Goal: Information Seeking & Learning: Check status

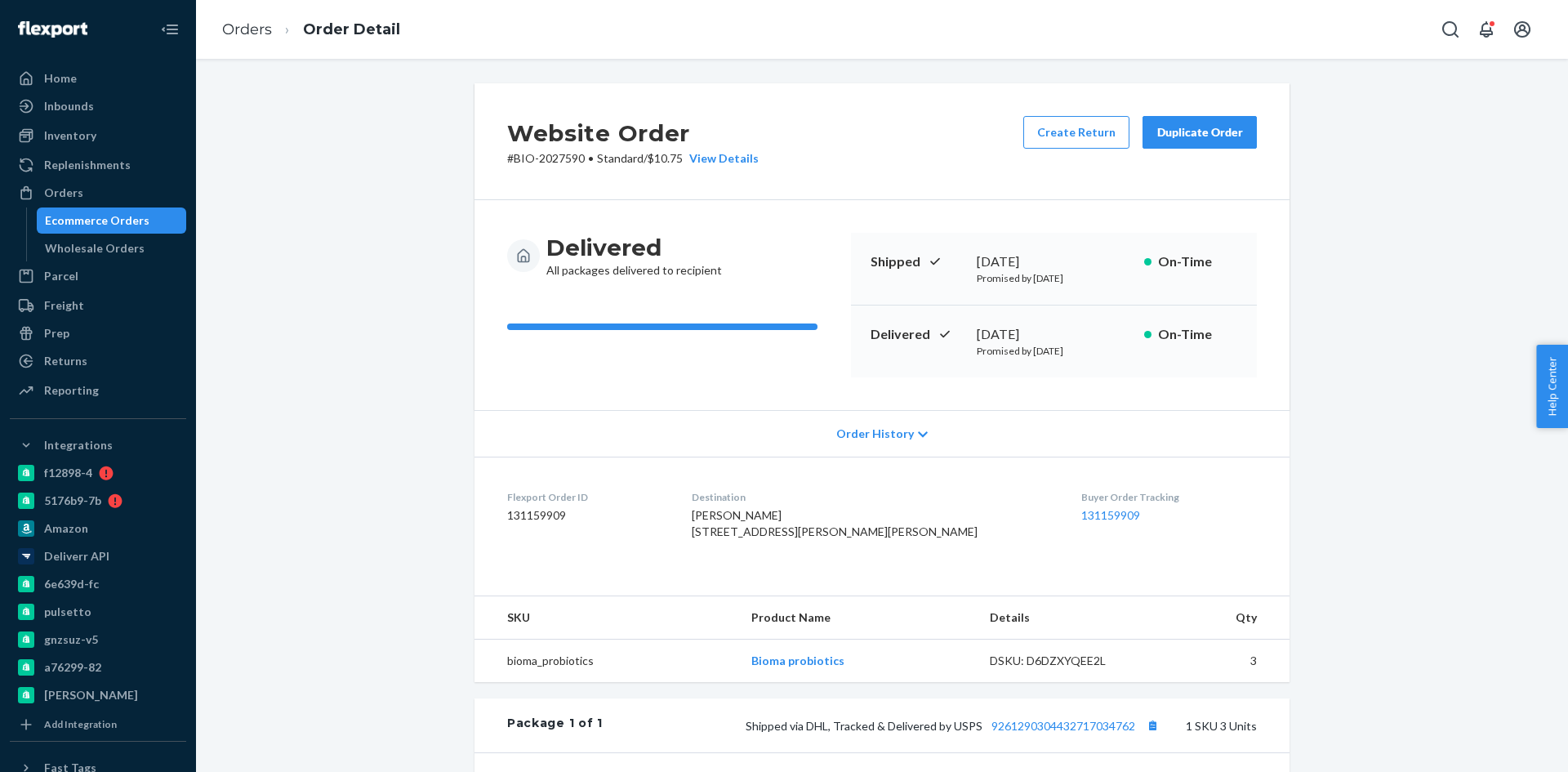
scroll to position [18, 0]
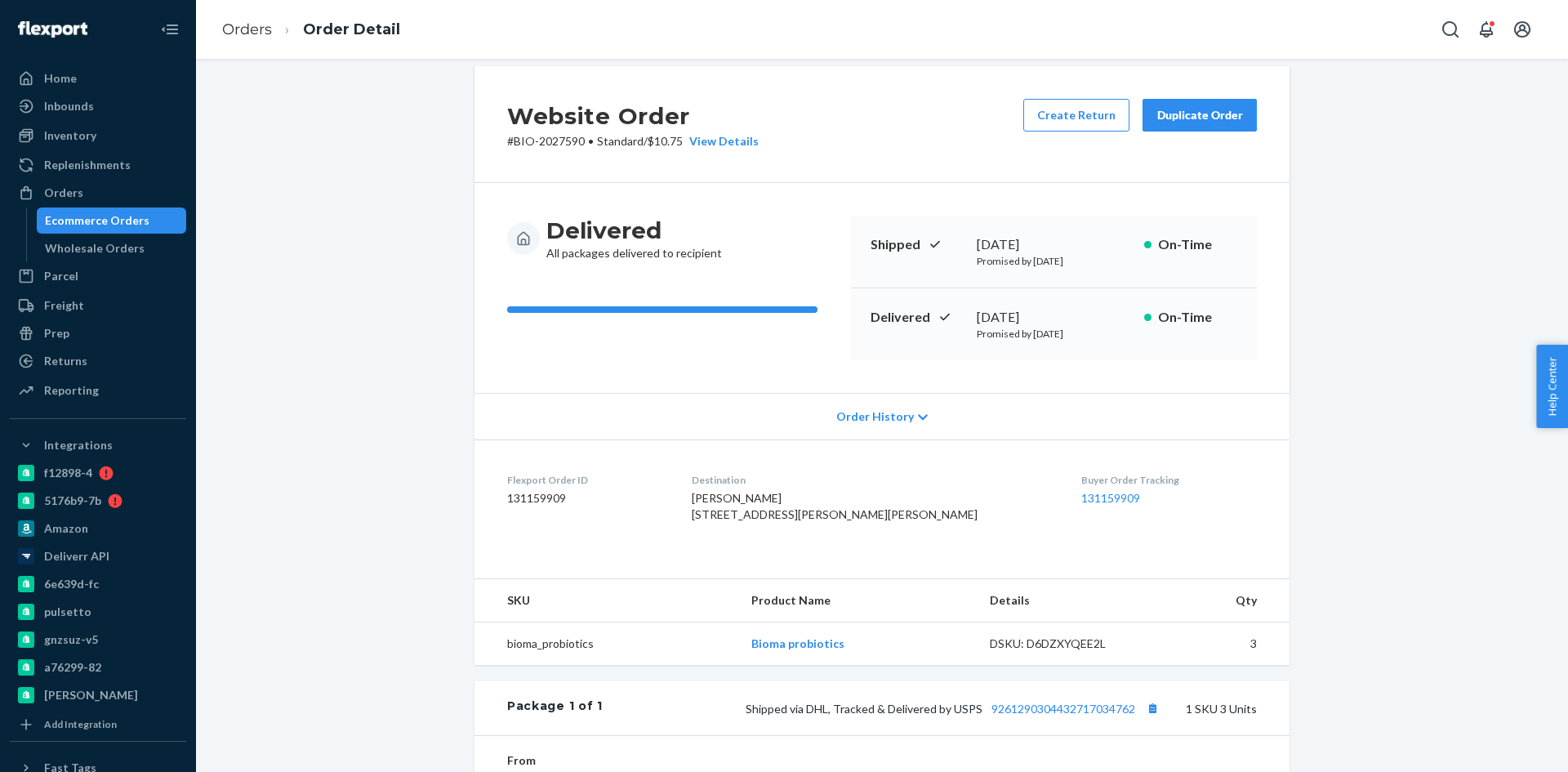
click at [123, 213] on div "Ecommerce Orders" at bounding box center [97, 220] width 105 height 17
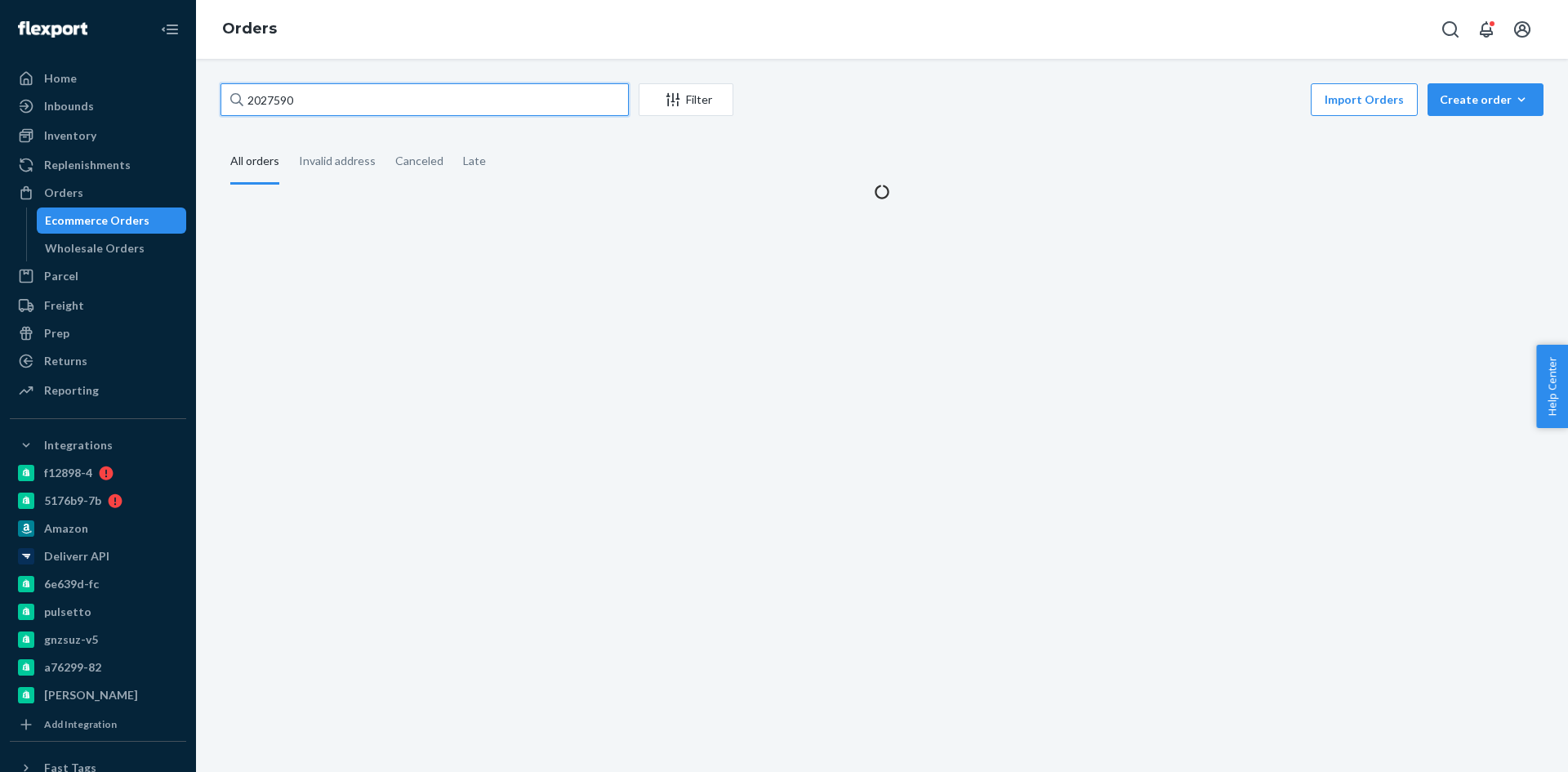
click at [387, 95] on input "2027590" at bounding box center [424, 99] width 408 height 32
paste input "[PERSON_NAME]"
type input "[PERSON_NAME]"
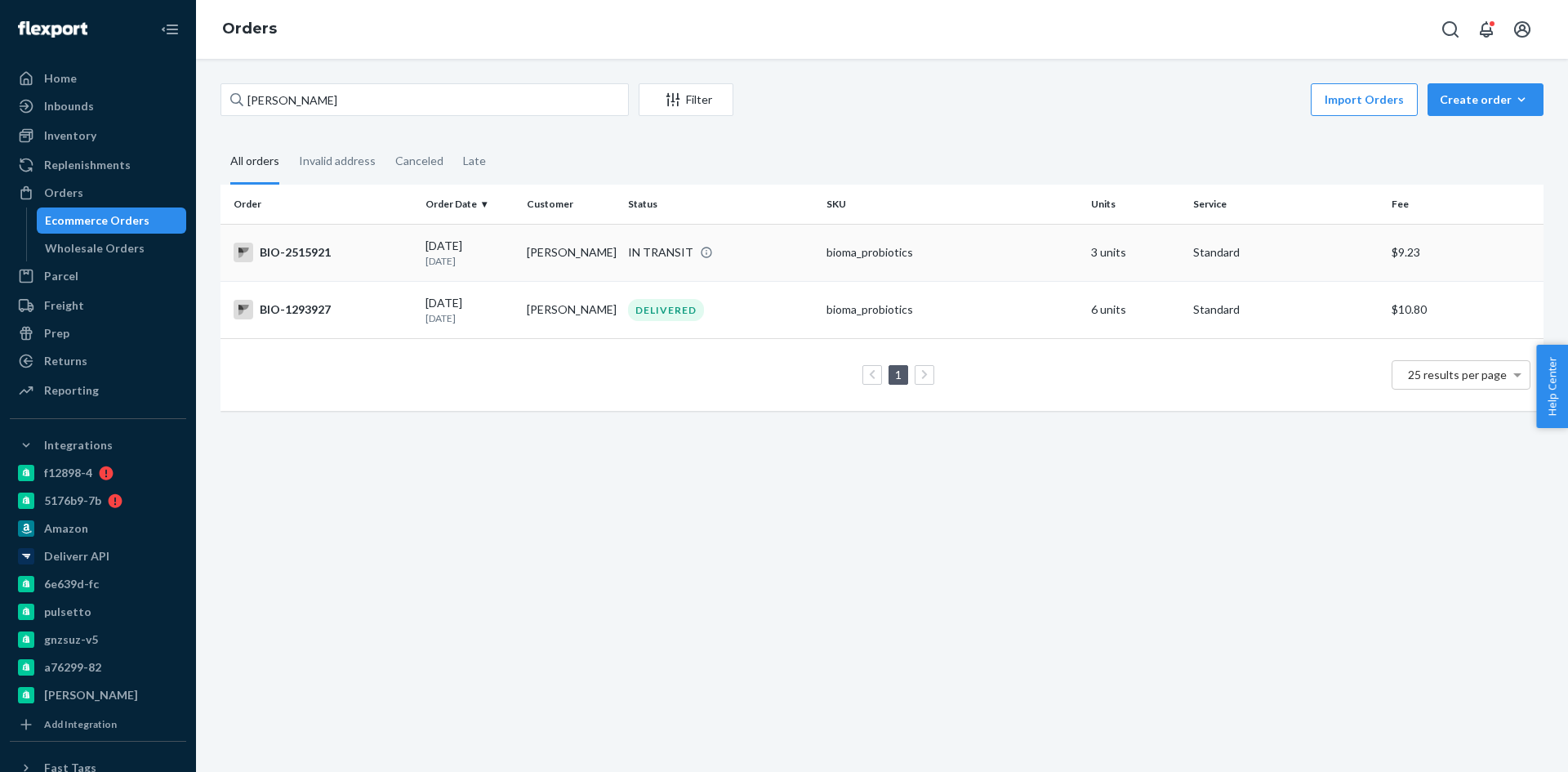
click at [302, 243] on div "BIO-2515921" at bounding box center [323, 252] width 179 height 20
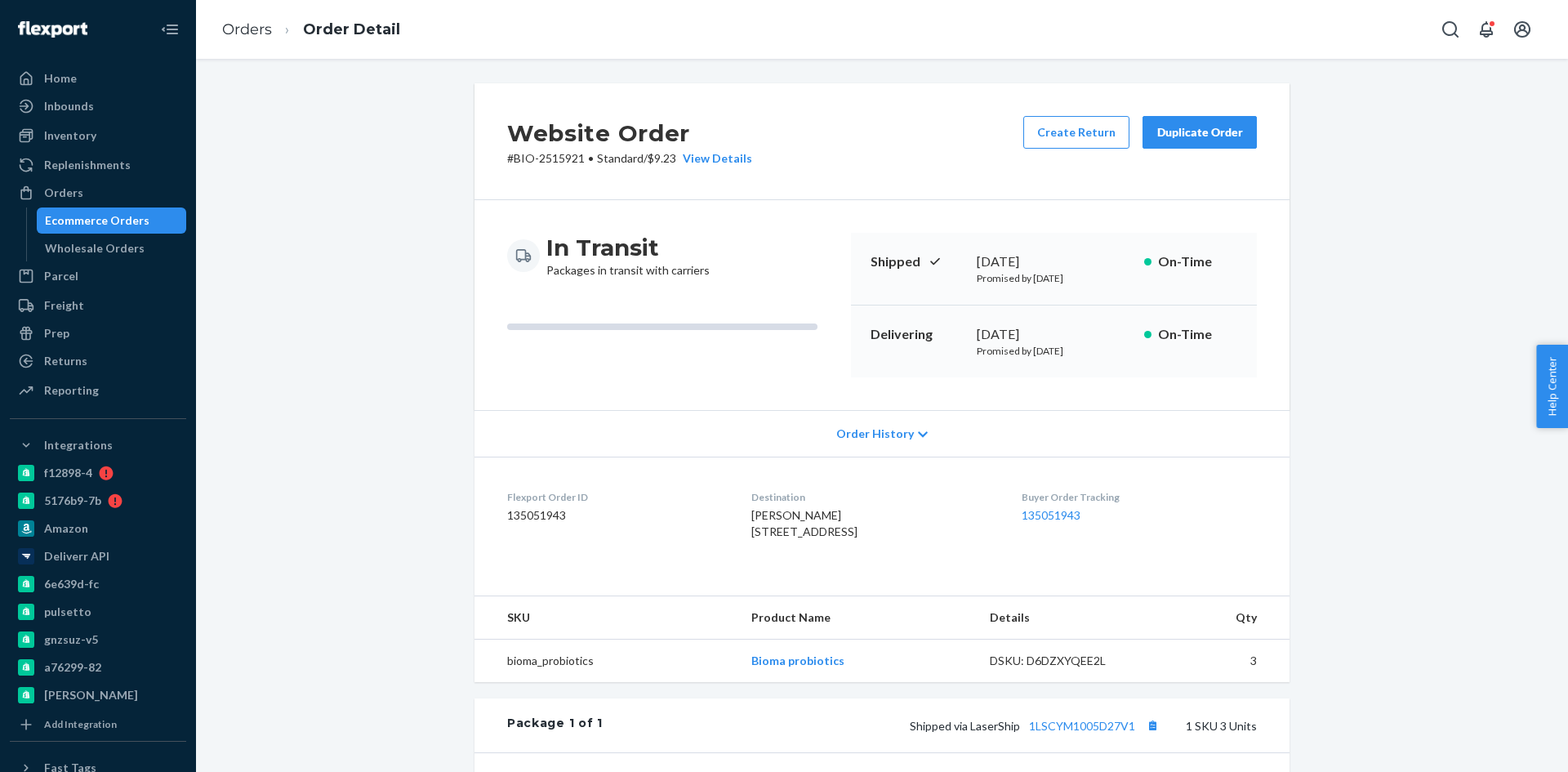
click at [66, 227] on div "Ecommerce Orders" at bounding box center [97, 220] width 105 height 17
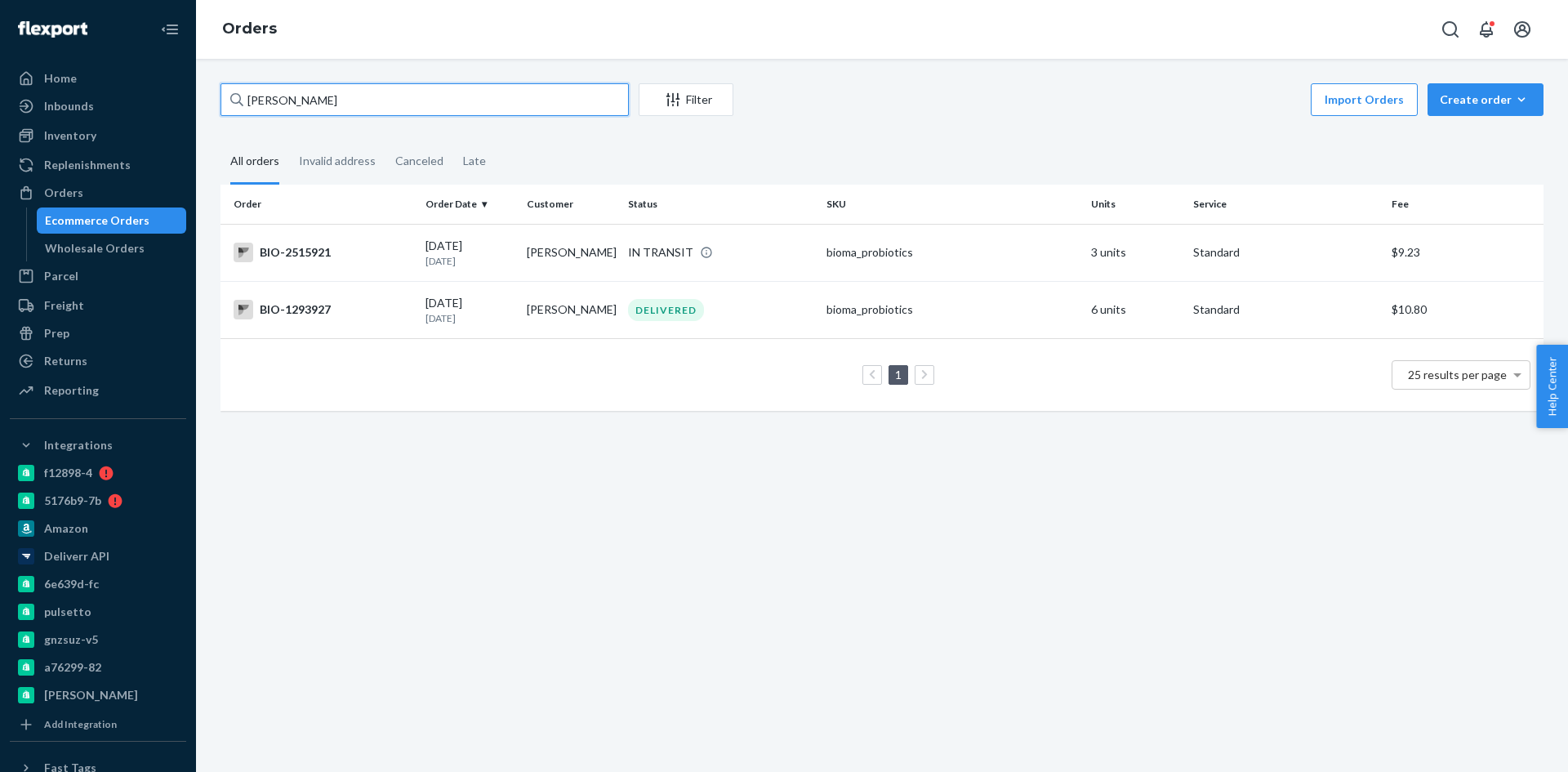
click at [321, 80] on div "[PERSON_NAME] Filter Import Orders Create order Ecommerce order Removal order A…" at bounding box center [881, 415] width 1372 height 713
click at [322, 87] on input "[PERSON_NAME]" at bounding box center [424, 99] width 408 height 32
click at [317, 98] on input "[PERSON_NAME]" at bounding box center [424, 99] width 408 height 32
click at [317, 101] on input "[PERSON_NAME]" at bounding box center [424, 99] width 408 height 32
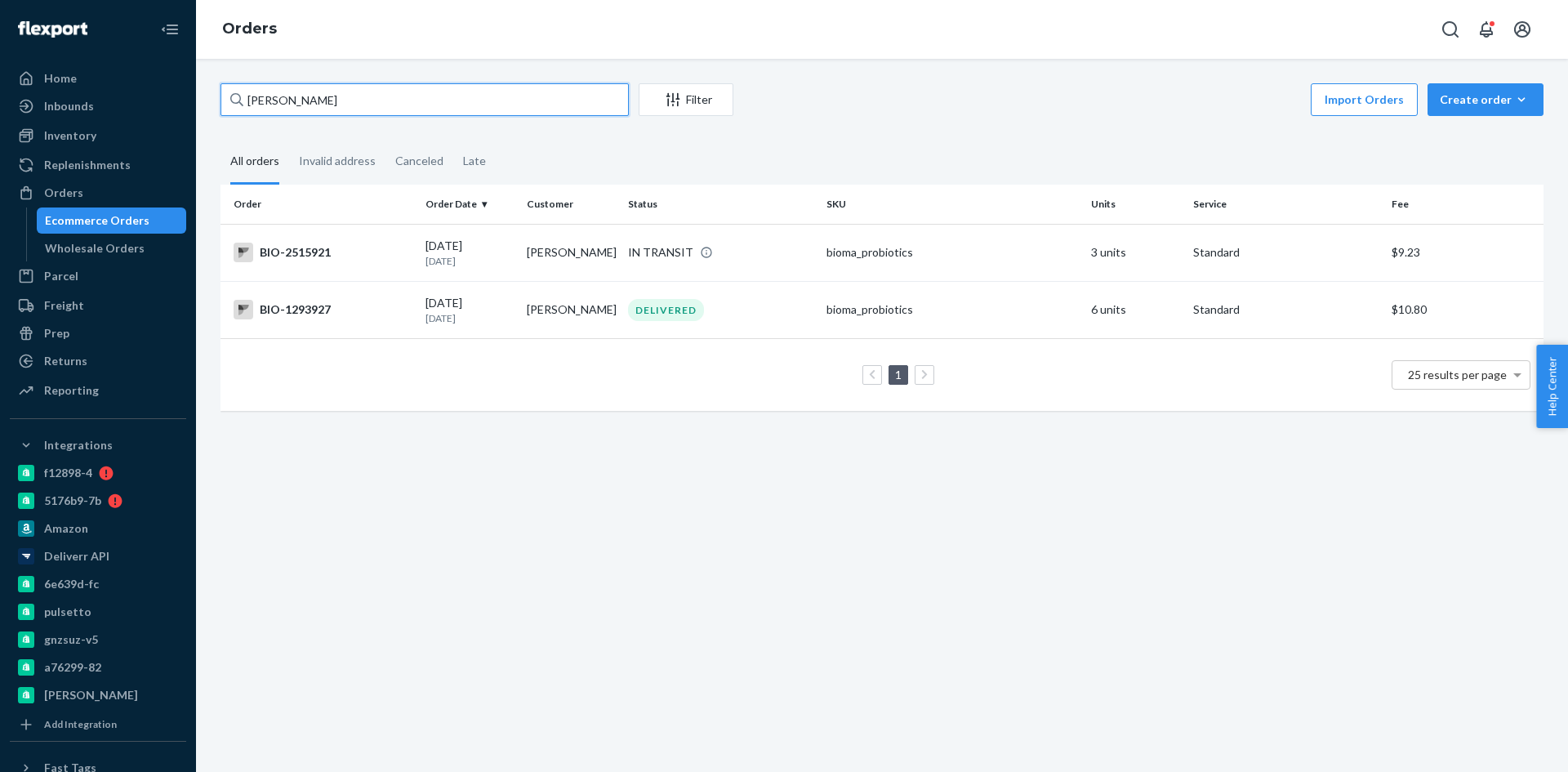
click at [315, 100] on input "[PERSON_NAME]" at bounding box center [424, 99] width 408 height 32
click at [314, 102] on input "[PERSON_NAME]" at bounding box center [424, 99] width 408 height 32
click at [314, 103] on input "[PERSON_NAME]" at bounding box center [424, 99] width 408 height 32
click at [311, 258] on div "BIO-2515921" at bounding box center [323, 252] width 179 height 20
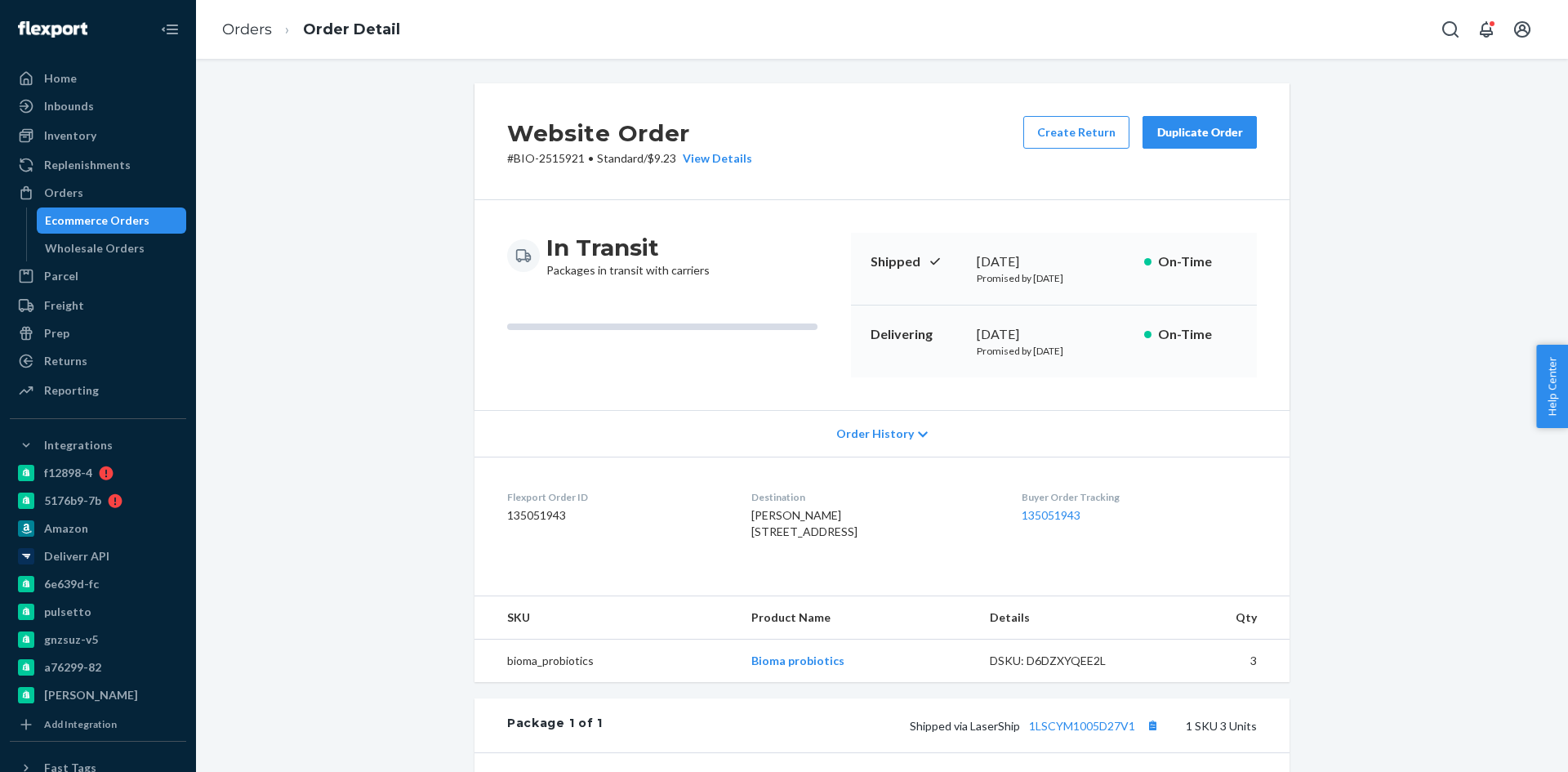
click at [561, 137] on h2 "Website Order" at bounding box center [630, 133] width 245 height 34
click at [561, 155] on p "# BIO-2515921 • Standard / $9.23 View Details" at bounding box center [630, 159] width 245 height 17
copy p "2515921"
click at [59, 227] on div "Ecommerce Orders" at bounding box center [97, 220] width 105 height 17
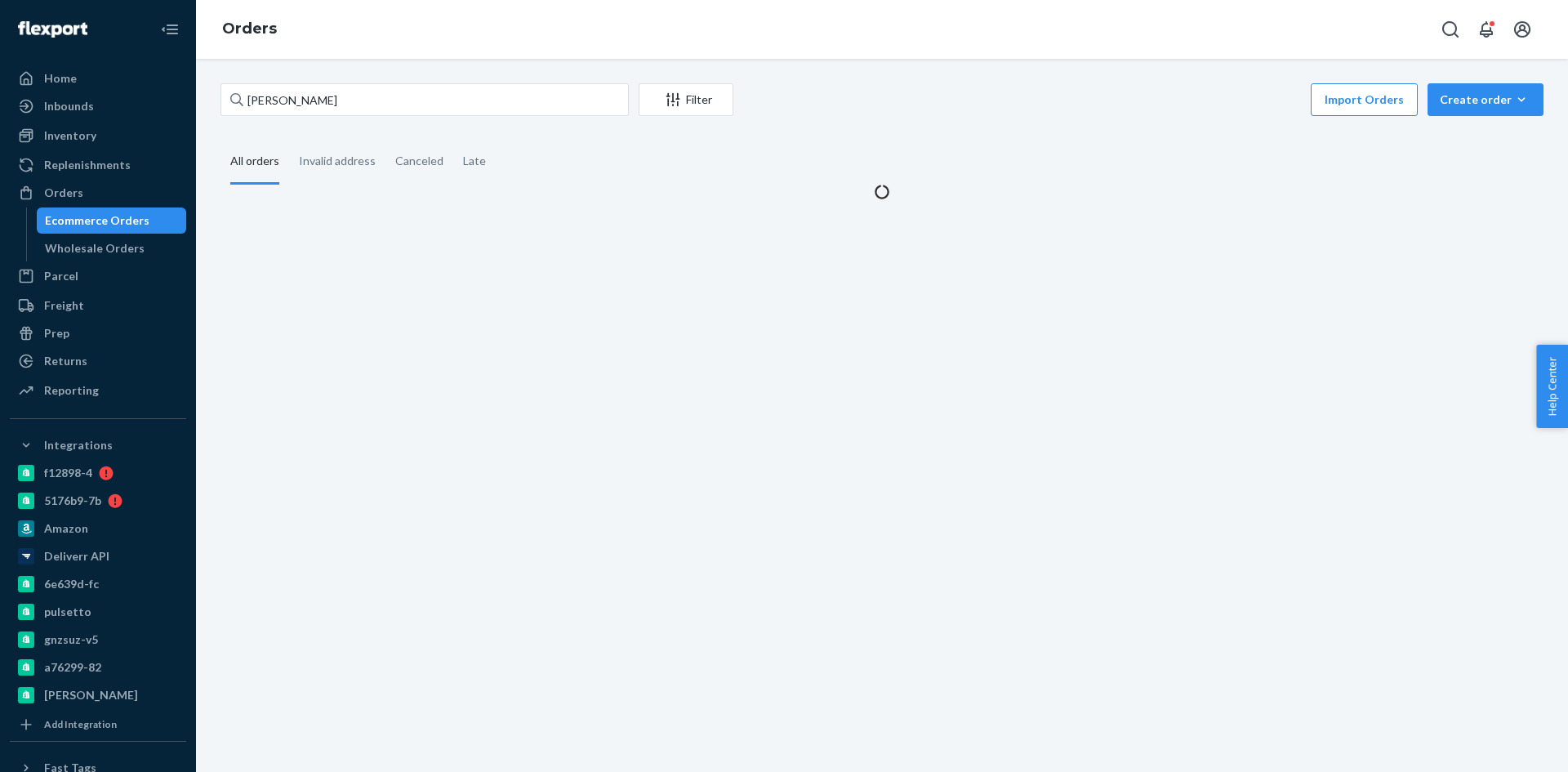
click at [73, 220] on div "Ecommerce Orders" at bounding box center [97, 220] width 105 height 17
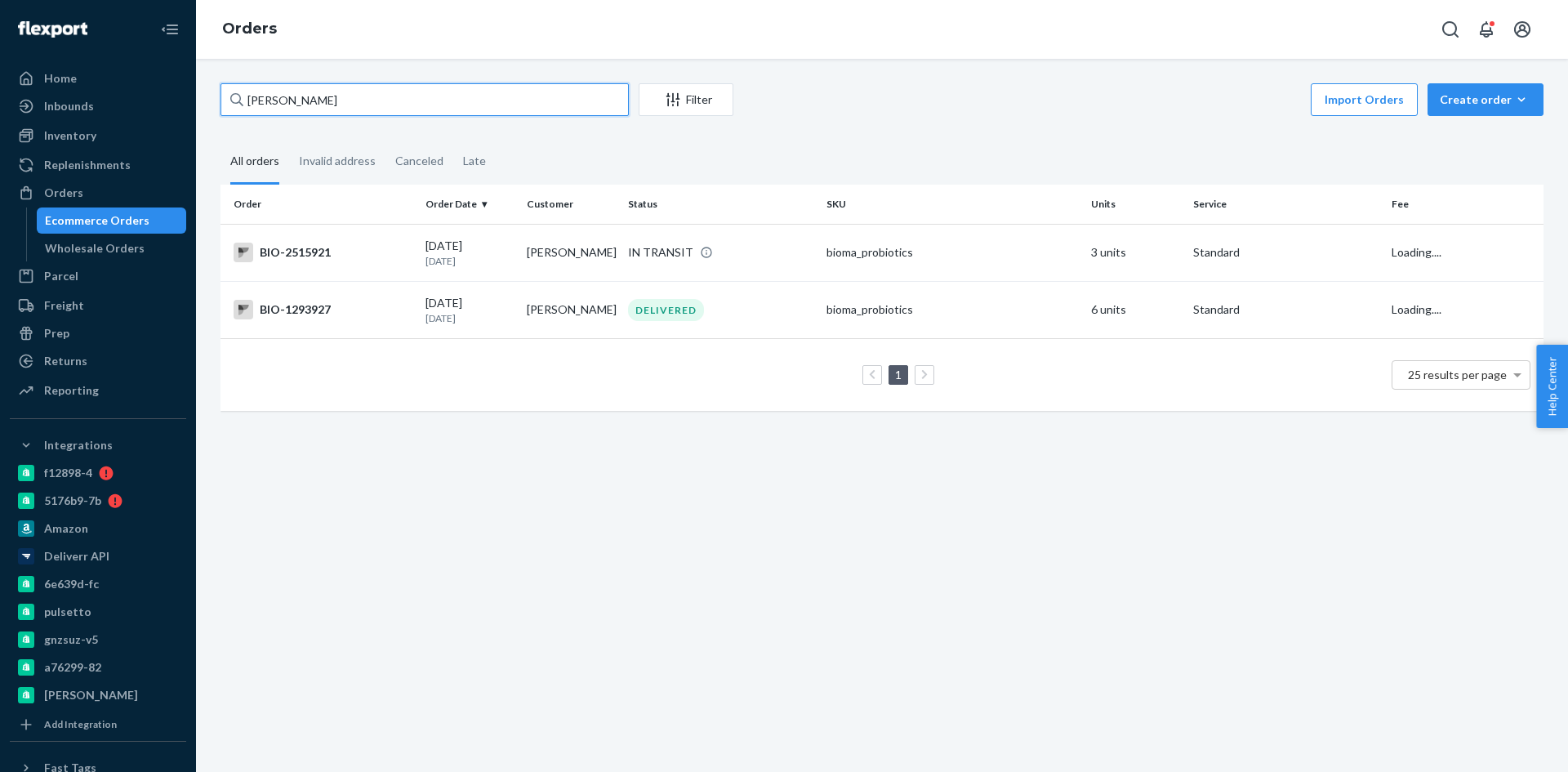
click at [297, 92] on input "[PERSON_NAME]" at bounding box center [424, 99] width 408 height 32
paste input "[PERSON_NAME]"
type input "[PERSON_NAME]"
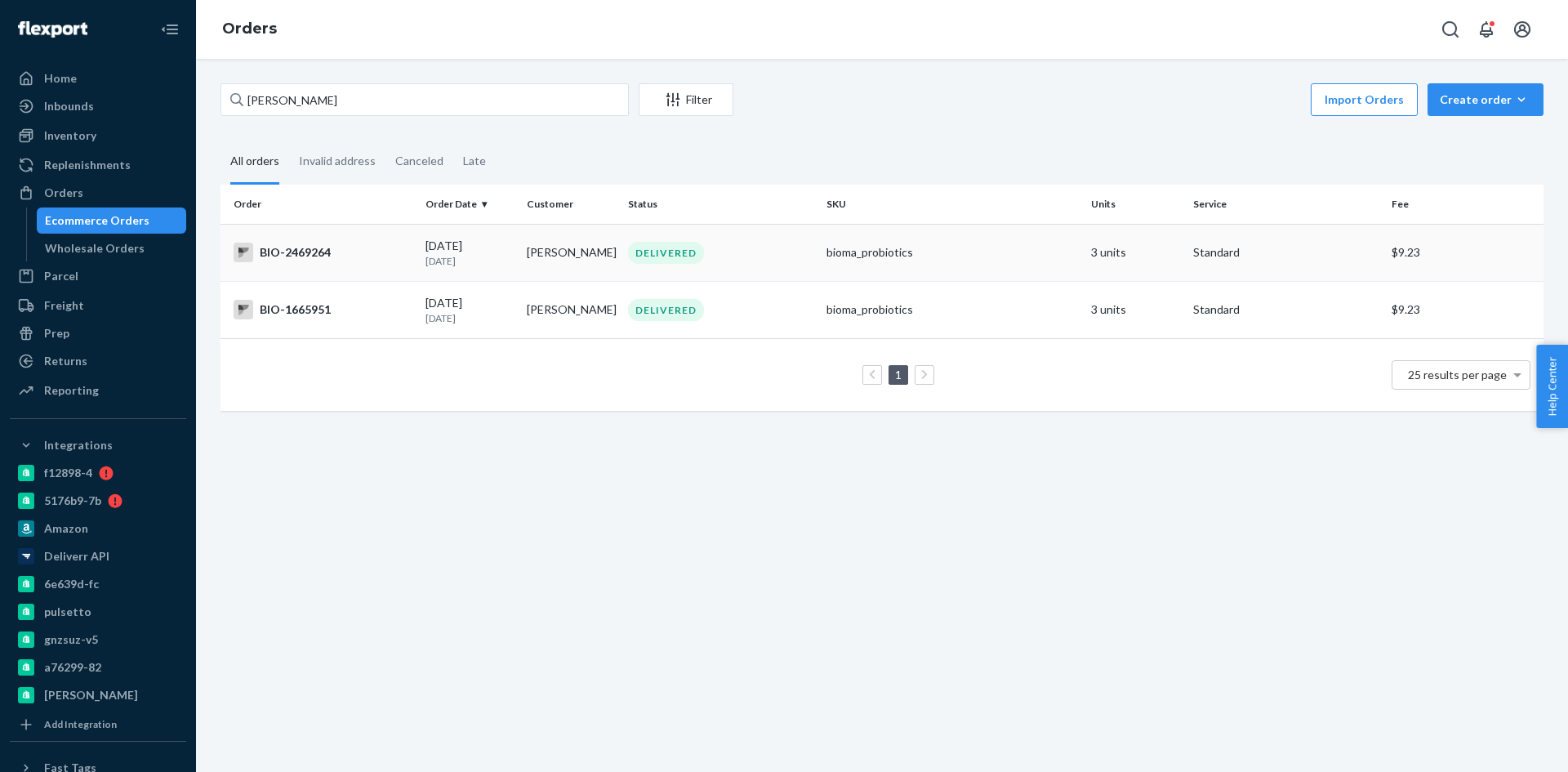
click at [310, 255] on div "BIO-2469264" at bounding box center [323, 252] width 179 height 20
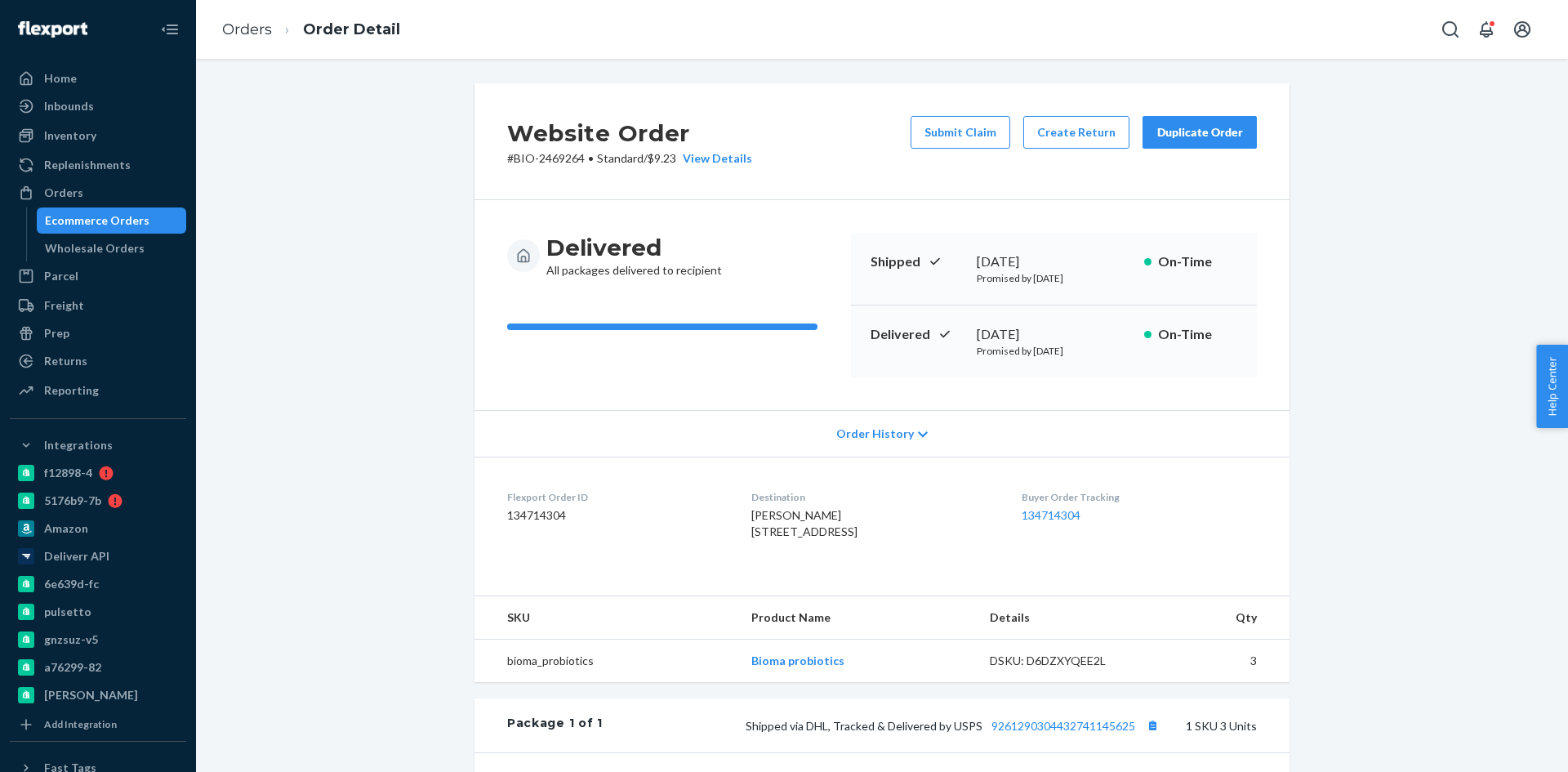
click at [550, 157] on p "# BIO-2469264 • Standard / $9.23 View Details" at bounding box center [630, 159] width 245 height 17
copy p "2469264"
click at [116, 216] on div "Ecommerce Orders" at bounding box center [97, 220] width 105 height 17
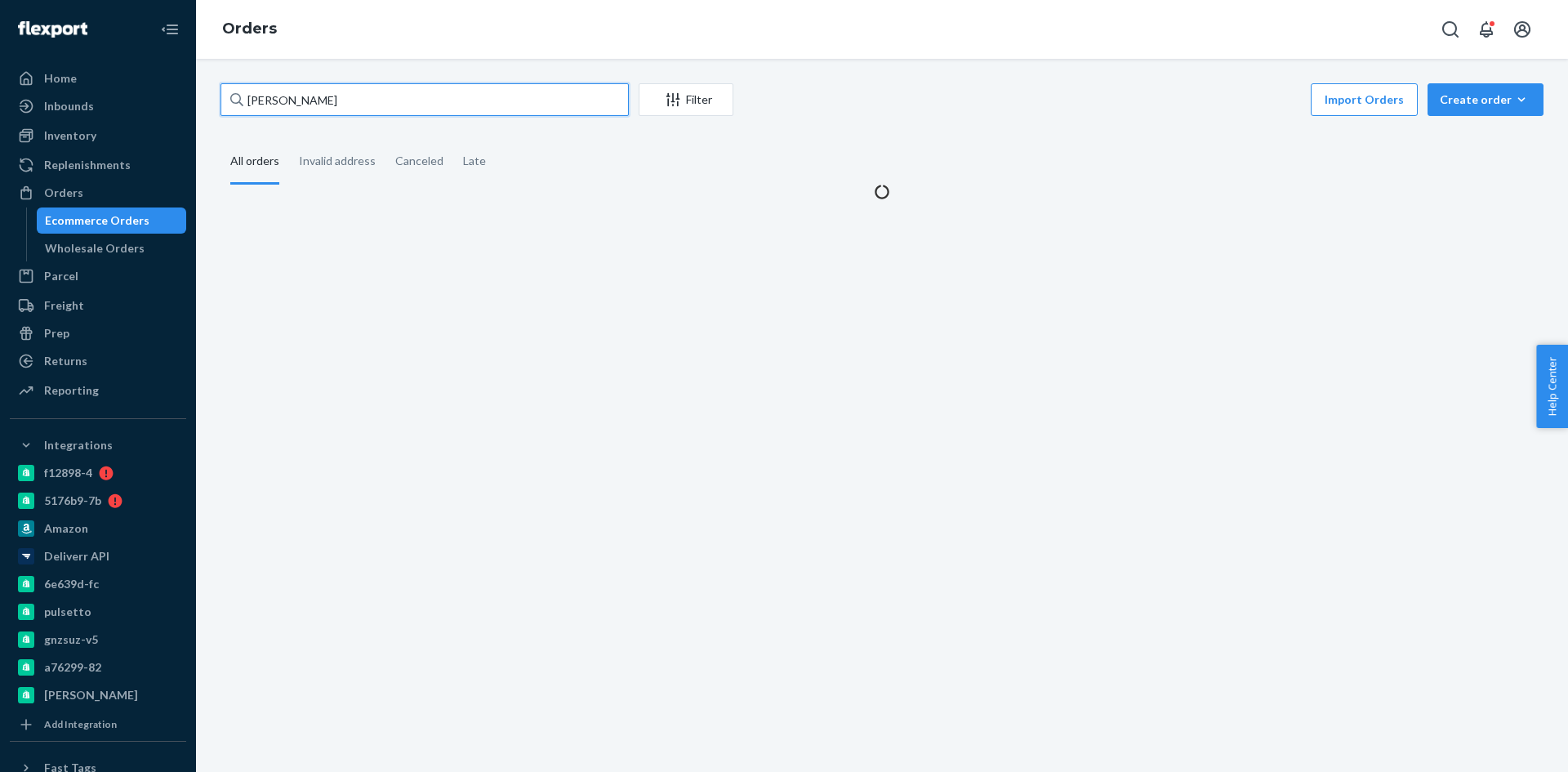
click at [434, 93] on input "[PERSON_NAME]" at bounding box center [424, 99] width 408 height 32
click at [434, 92] on input "[PERSON_NAME]" at bounding box center [424, 99] width 408 height 32
paste input "[PERSON_NAME]"
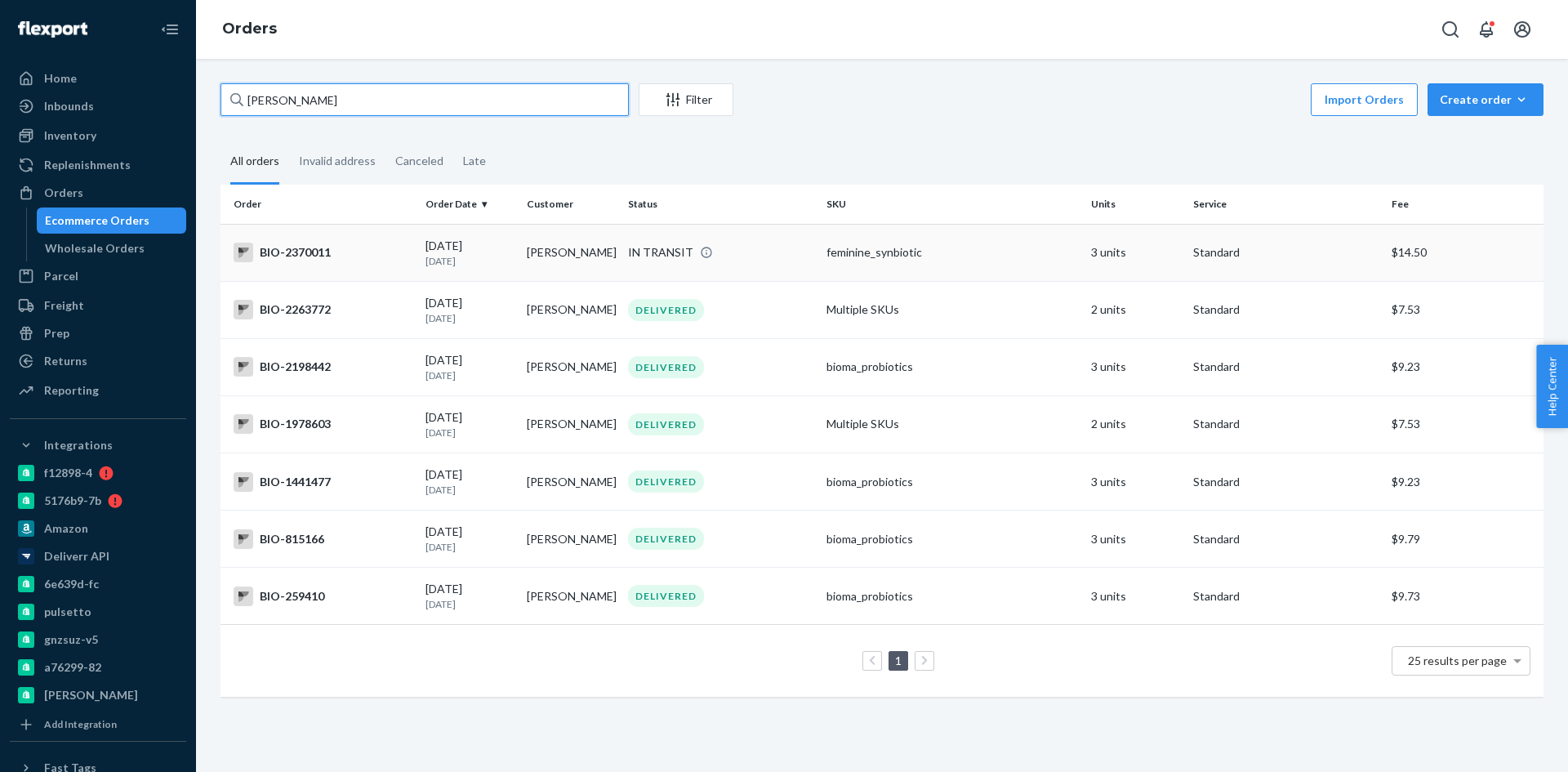
type input "[PERSON_NAME]"
click at [317, 255] on div "BIO-2370011" at bounding box center [323, 252] width 179 height 20
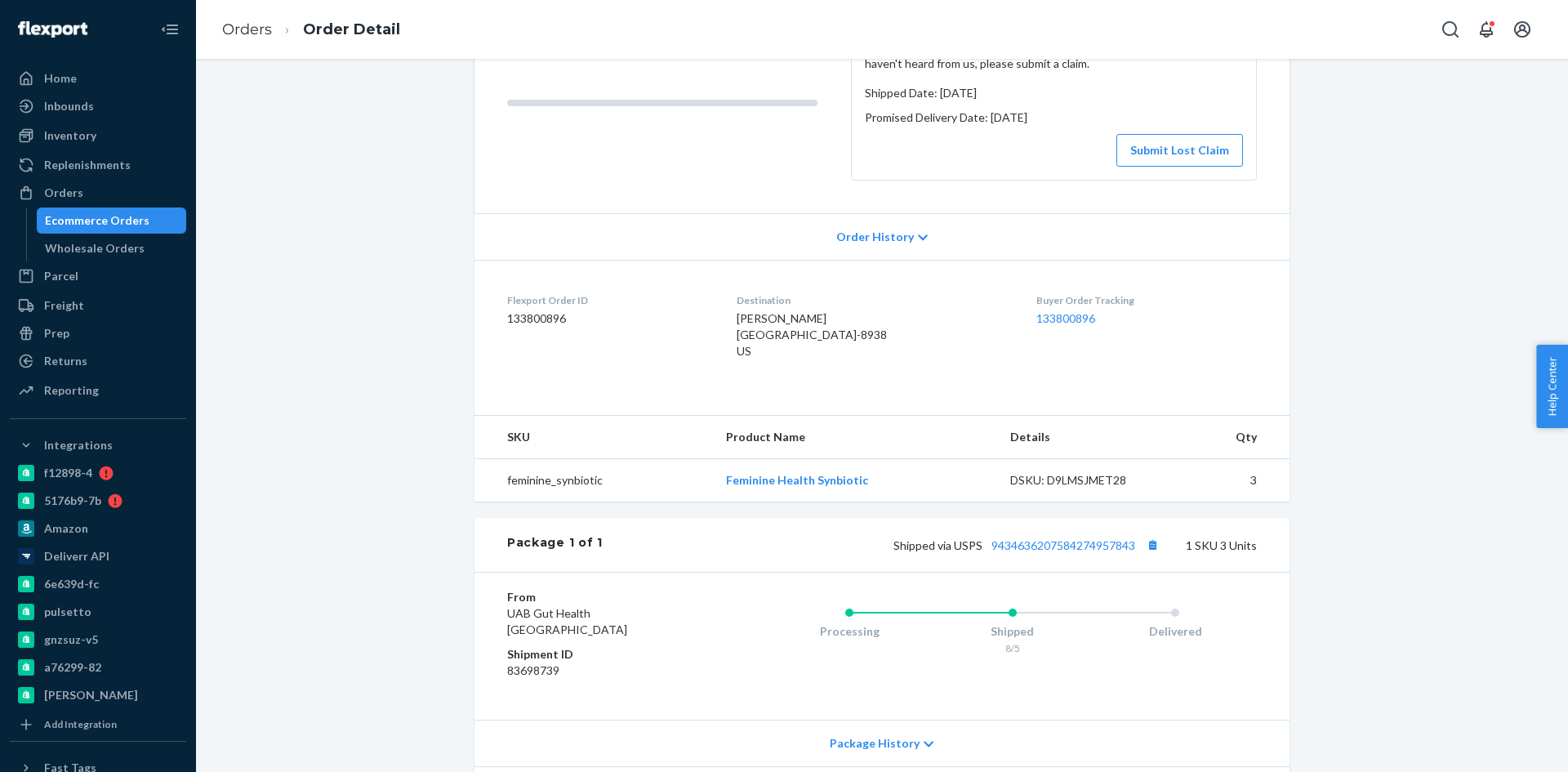
scroll to position [327, 0]
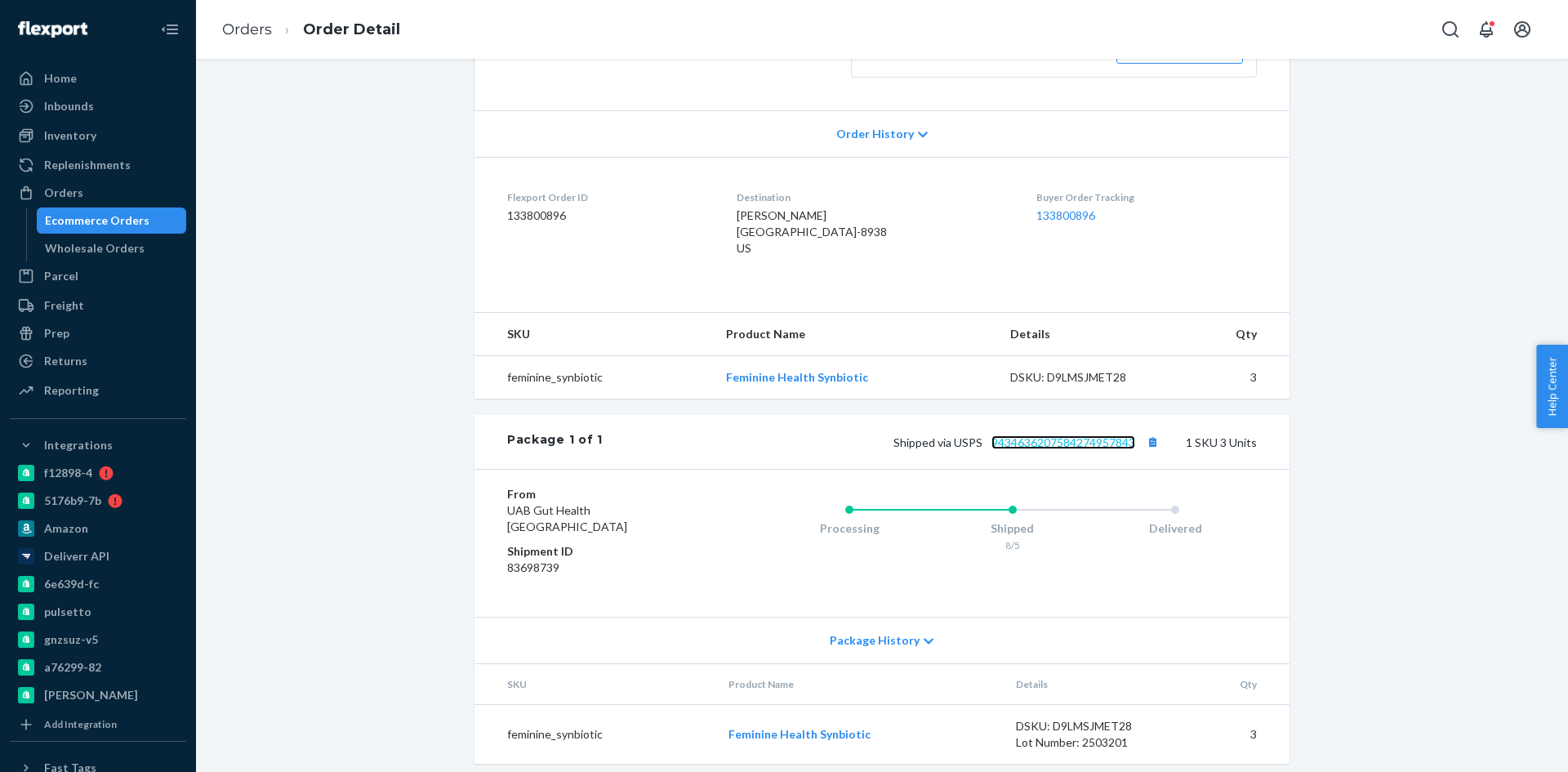
click at [1061, 449] on link "9434636207584274957843" at bounding box center [1063, 442] width 144 height 14
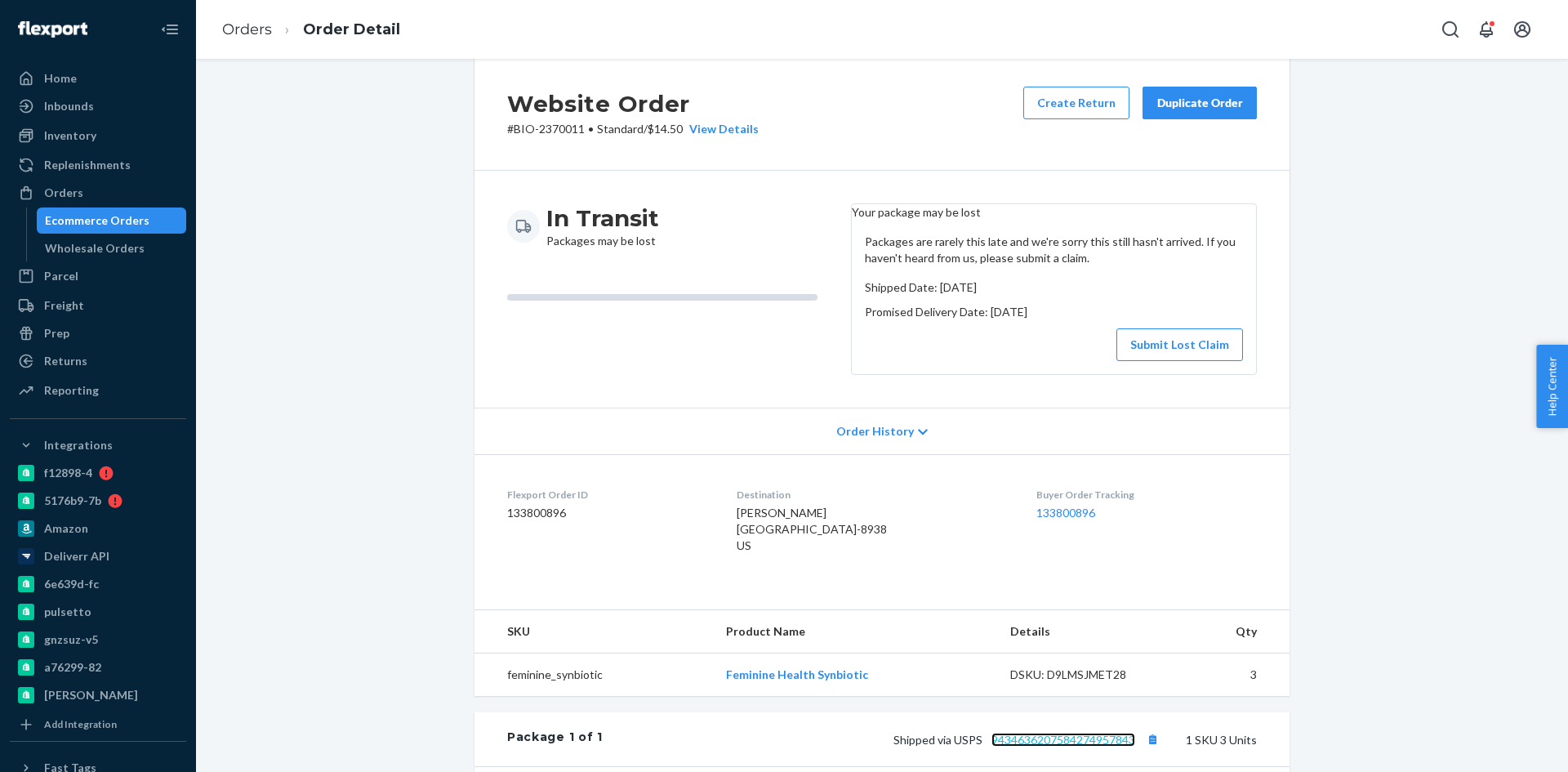
scroll to position [0, 0]
